Goal: Task Accomplishment & Management: Complete application form

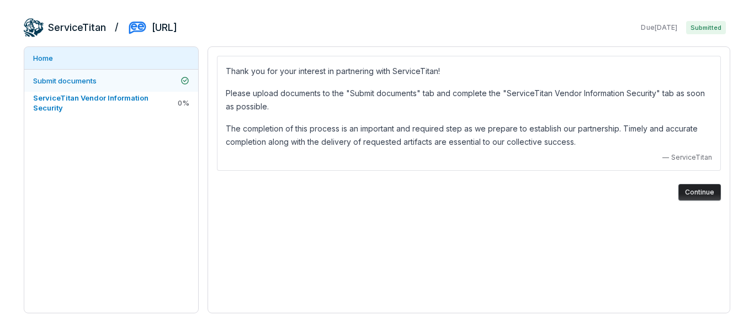
click at [83, 80] on span "Submit documents" at bounding box center [64, 80] width 63 height 9
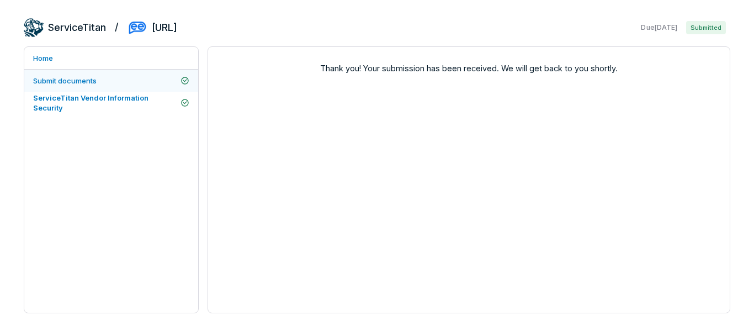
click at [74, 84] on span "Submit documents" at bounding box center [64, 80] width 63 height 9
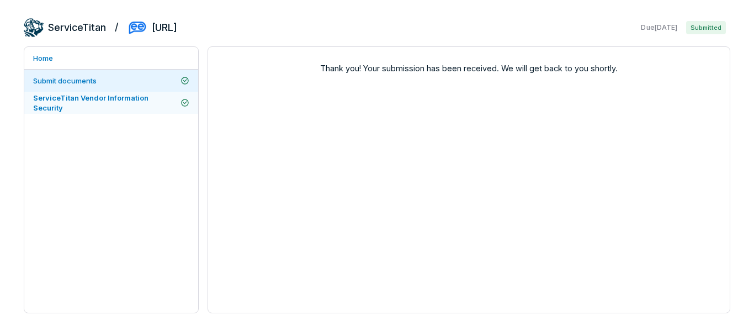
click at [89, 102] on span "ServiceTitan Vendor Information Security" at bounding box center [90, 102] width 115 height 19
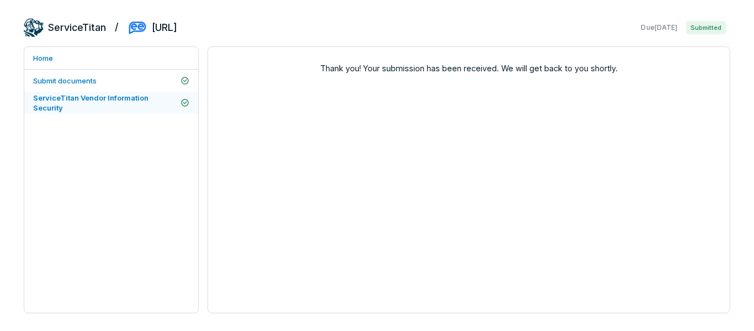
click at [89, 102] on span "ServiceTitan Vendor Information Security" at bounding box center [90, 102] width 115 height 19
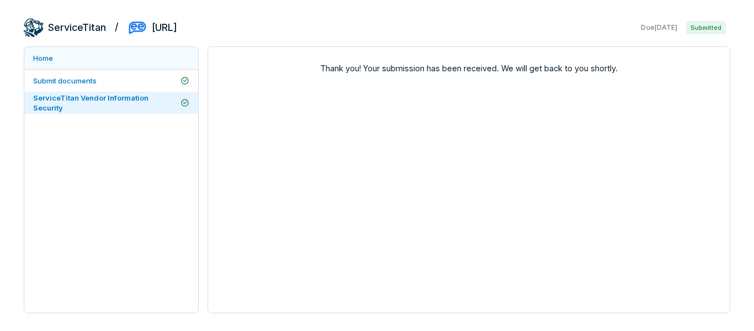
click at [41, 55] on link "Home" at bounding box center [111, 58] width 174 height 22
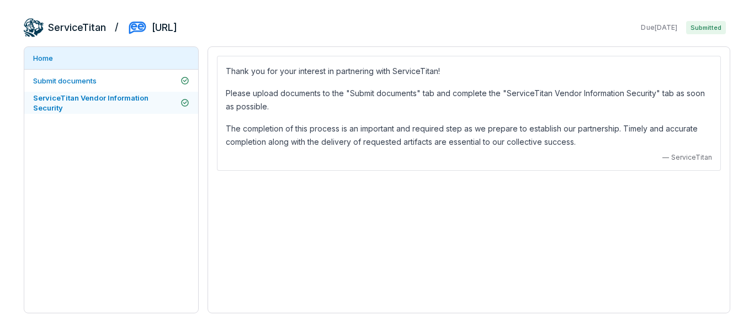
click at [95, 97] on link "ServiceTitan Vendor Information Security" at bounding box center [111, 103] width 174 height 22
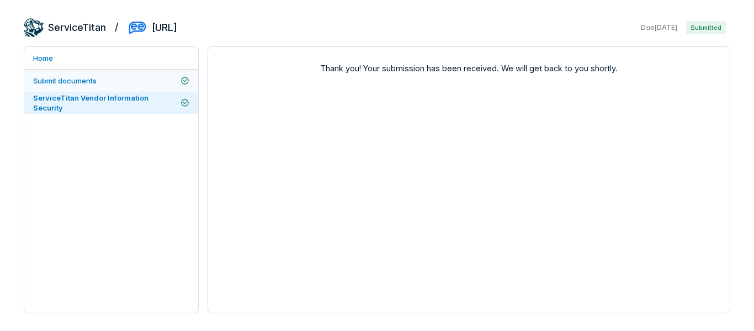
click at [68, 82] on span "Submit documents" at bounding box center [64, 80] width 63 height 9
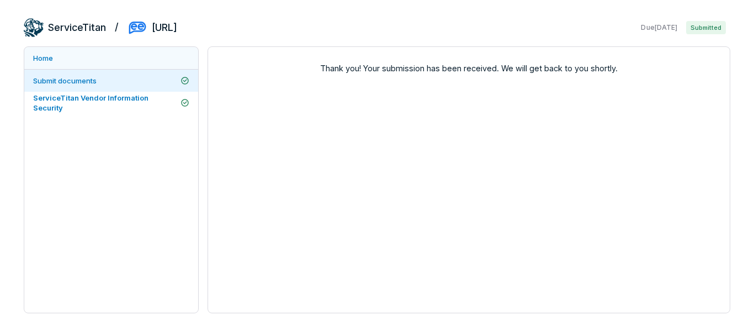
click at [60, 54] on link "Home" at bounding box center [111, 58] width 174 height 22
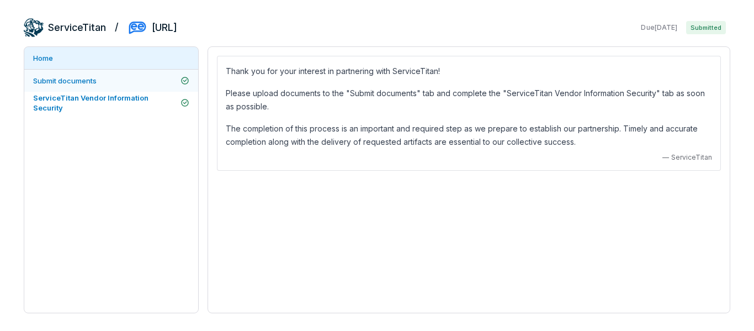
click at [91, 85] on span "Submit documents" at bounding box center [64, 81] width 63 height 10
